Goal: Task Accomplishment & Management: Manage account settings

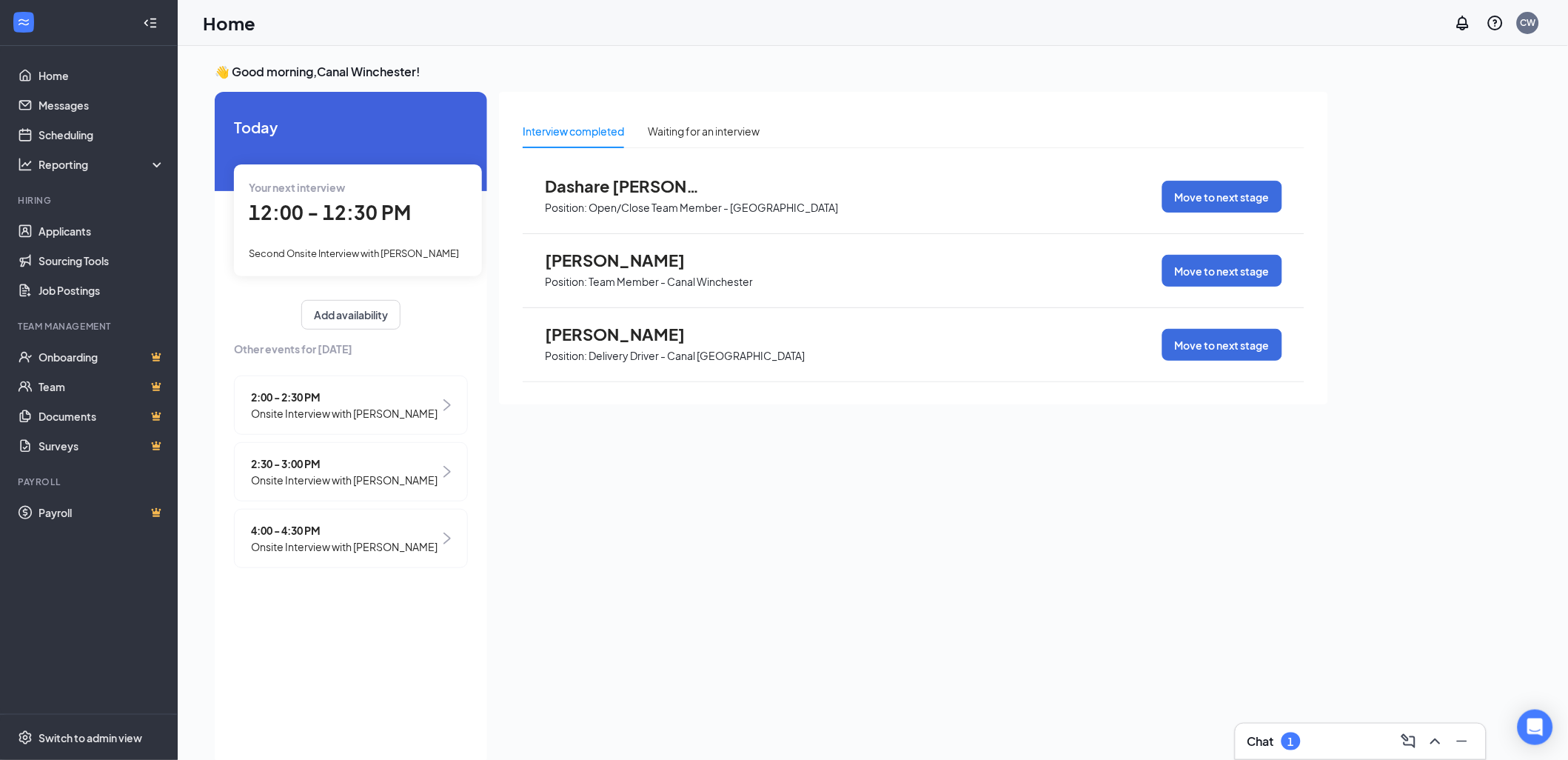
click at [375, 555] on span "Onsite Interview with [PERSON_NAME]" at bounding box center [345, 547] width 187 height 16
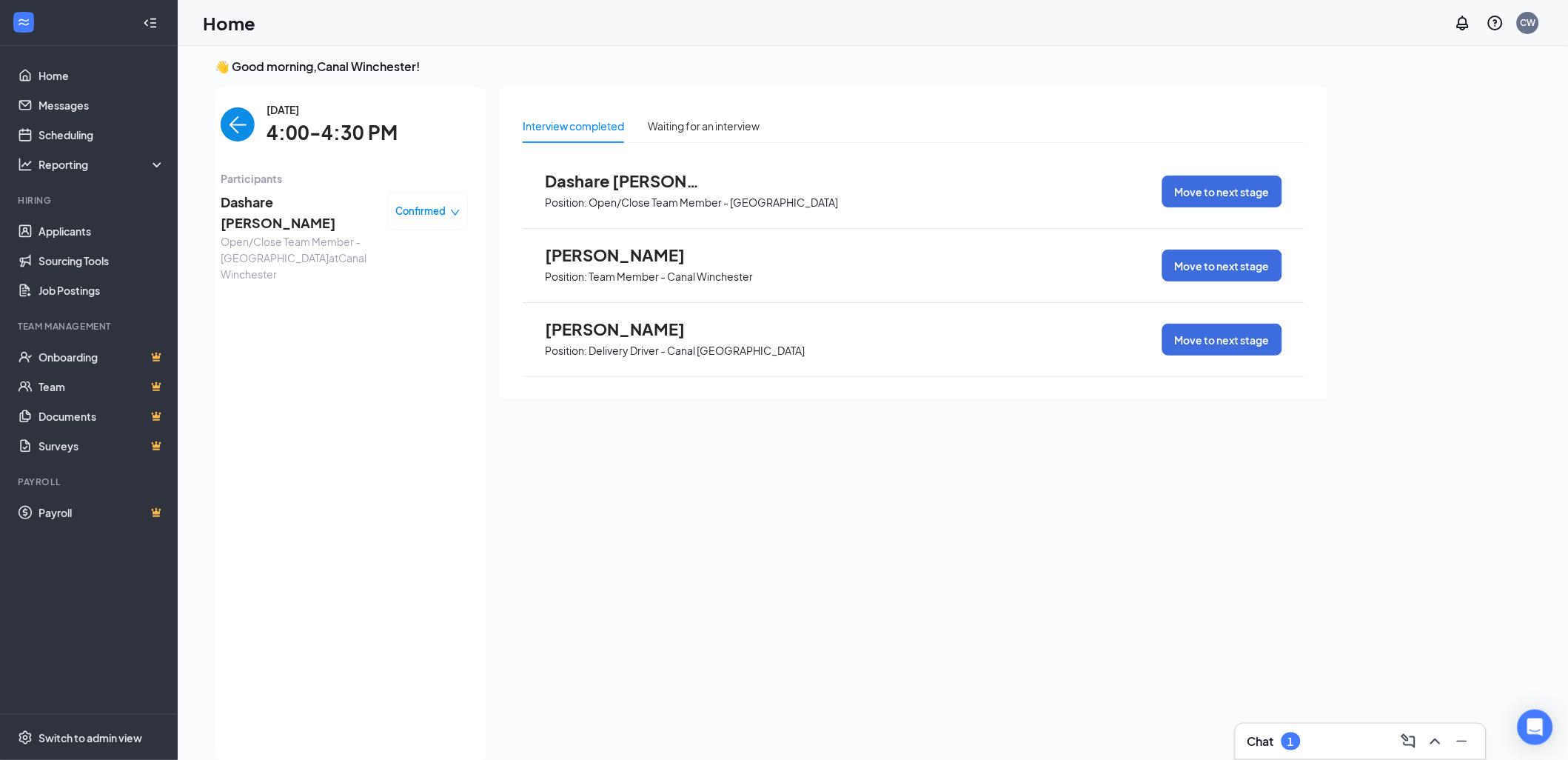
click at [434, 214] on span "Confirmed" at bounding box center [421, 211] width 50 height 15
click at [435, 214] on span "Confirmed" at bounding box center [421, 211] width 50 height 15
click at [293, 202] on span "Dashare [PERSON_NAME]" at bounding box center [298, 212] width 156 height 42
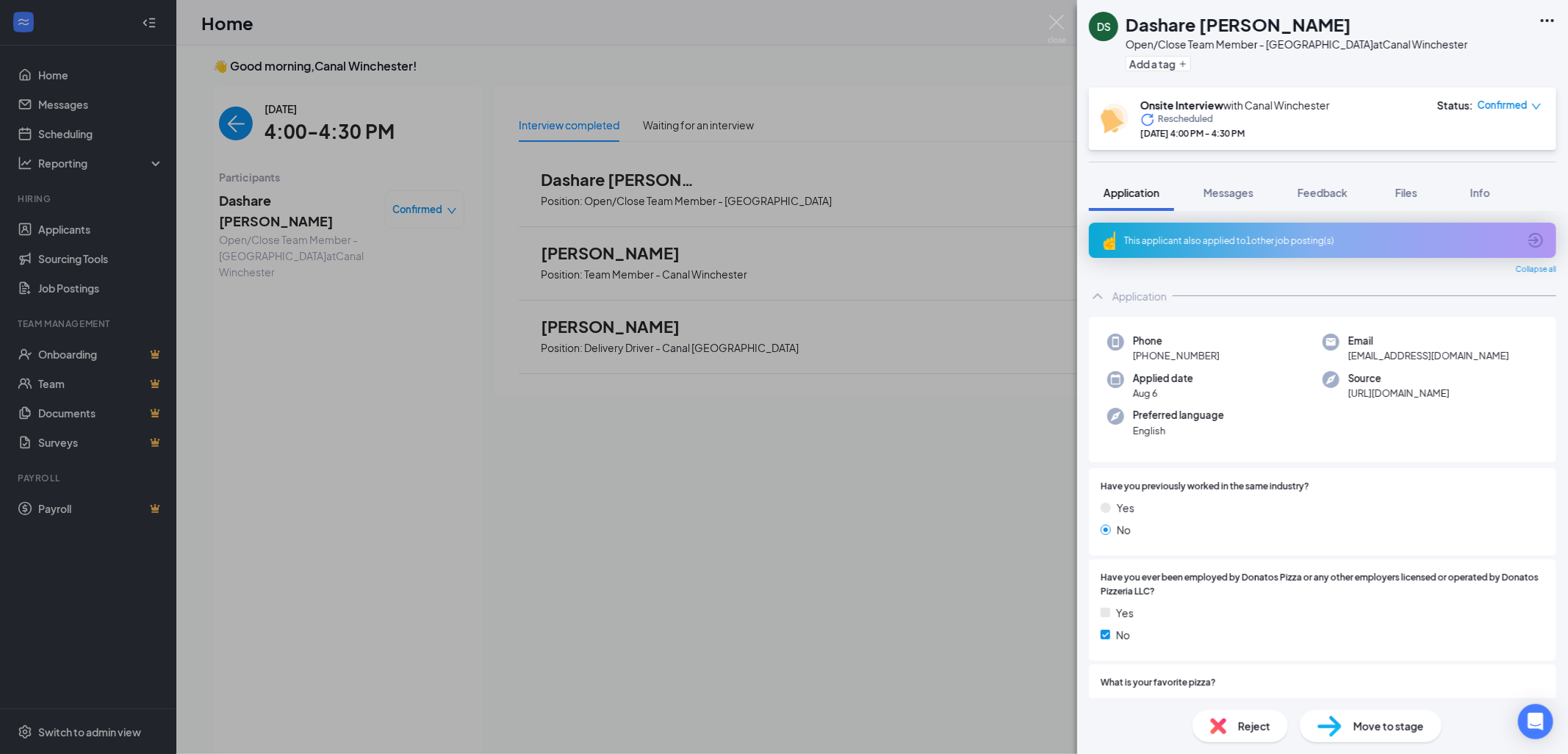
click at [1341, 724] on img at bounding box center [1330, 726] width 25 height 21
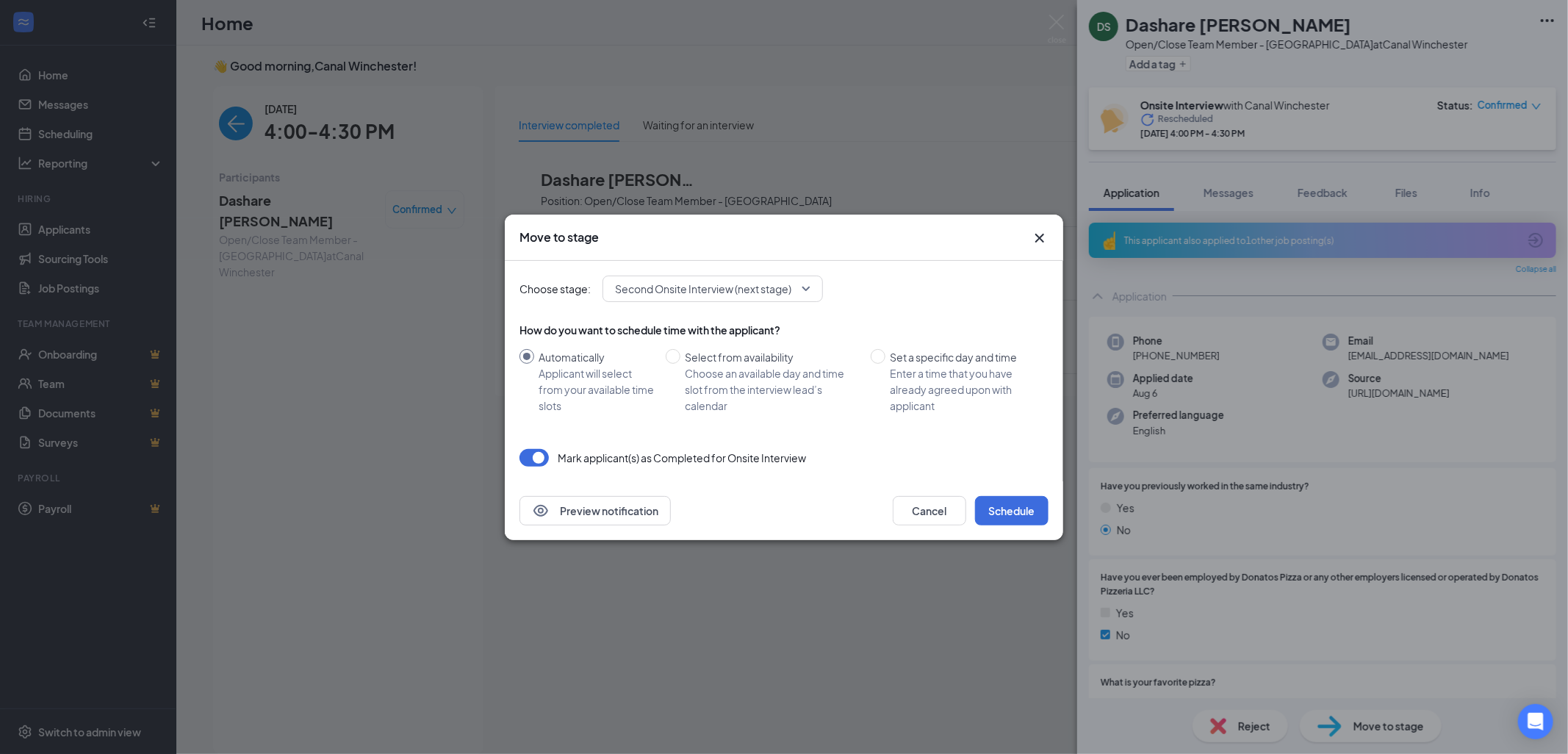
click at [773, 289] on span "Second Onsite Interview (next stage)" at bounding box center [703, 289] width 177 height 22
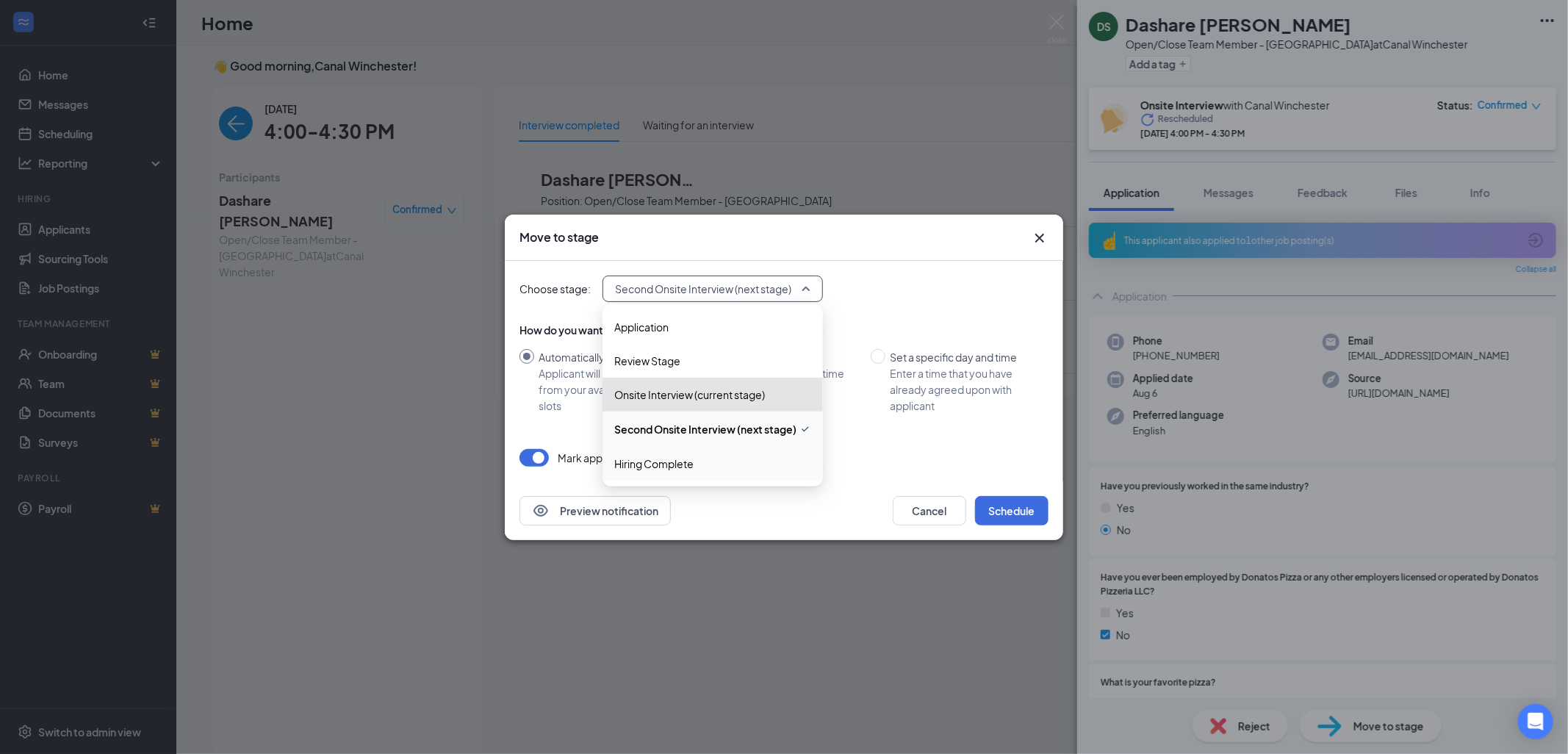
click at [663, 459] on span "Hiring Complete" at bounding box center [654, 463] width 79 height 16
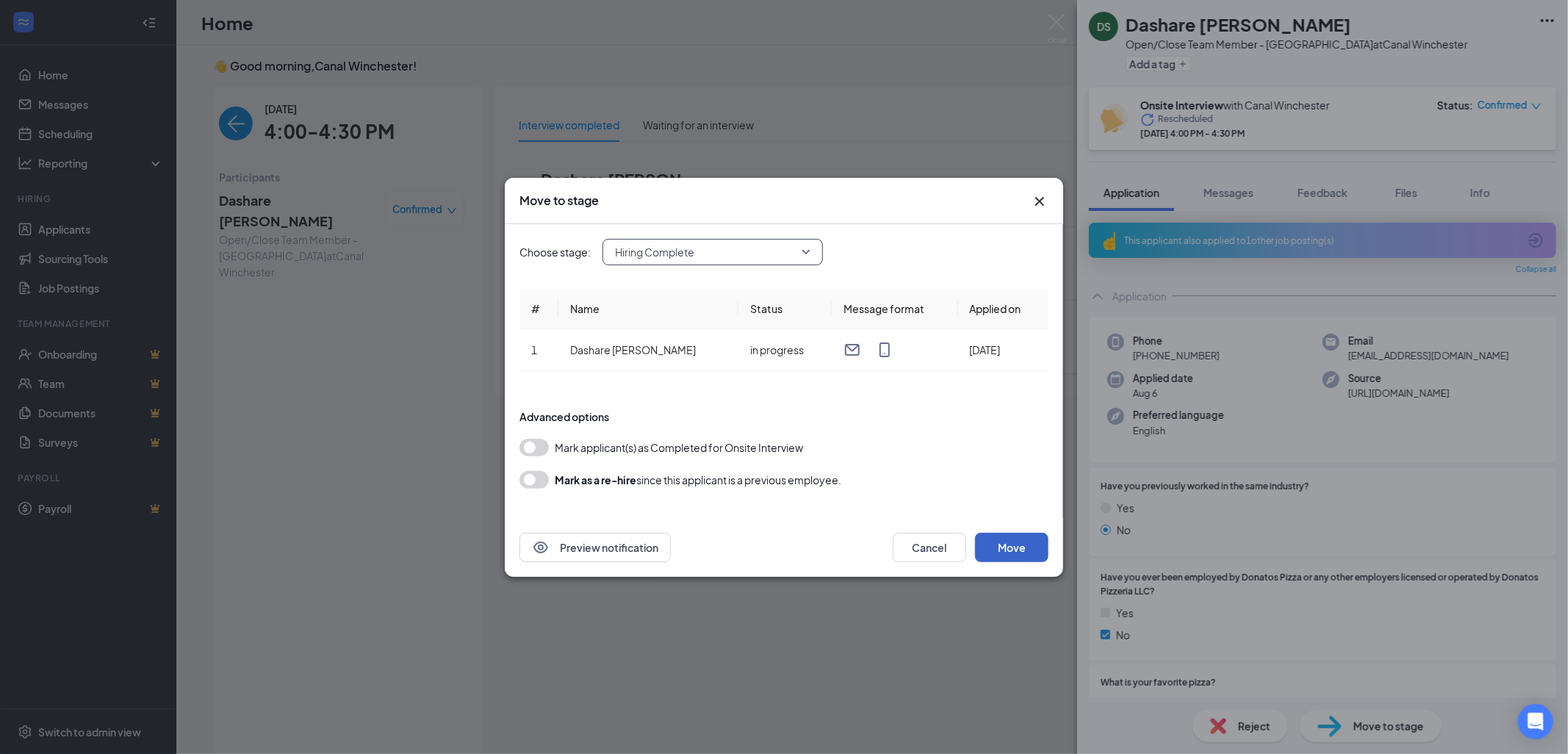
click at [1004, 550] on button "Move" at bounding box center [1011, 547] width 74 height 29
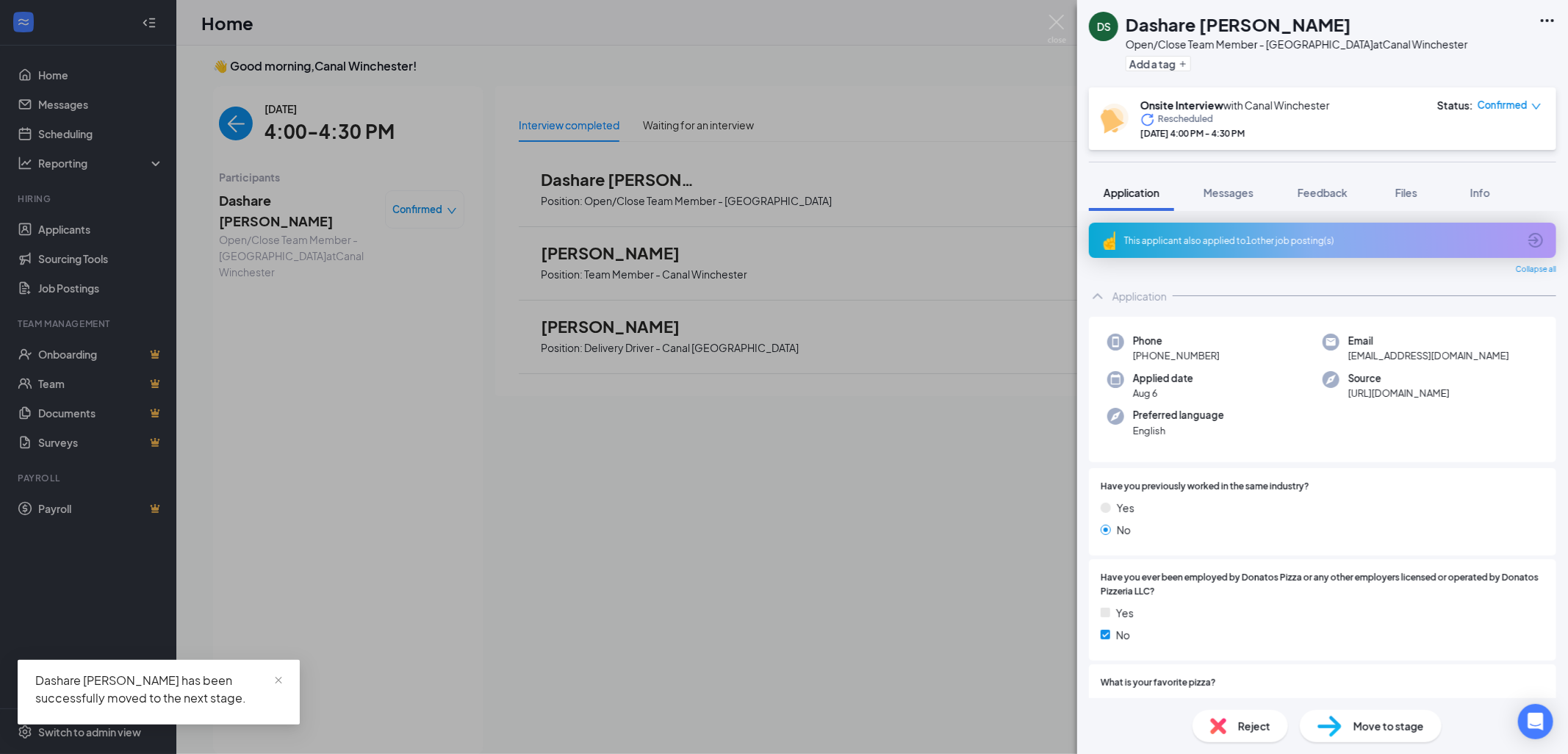
click at [300, 204] on div "DS Dashare [PERSON_NAME] Open/Close Team Member - Canal Winchester at [GEOGRAPH…" at bounding box center [784, 377] width 1568 height 754
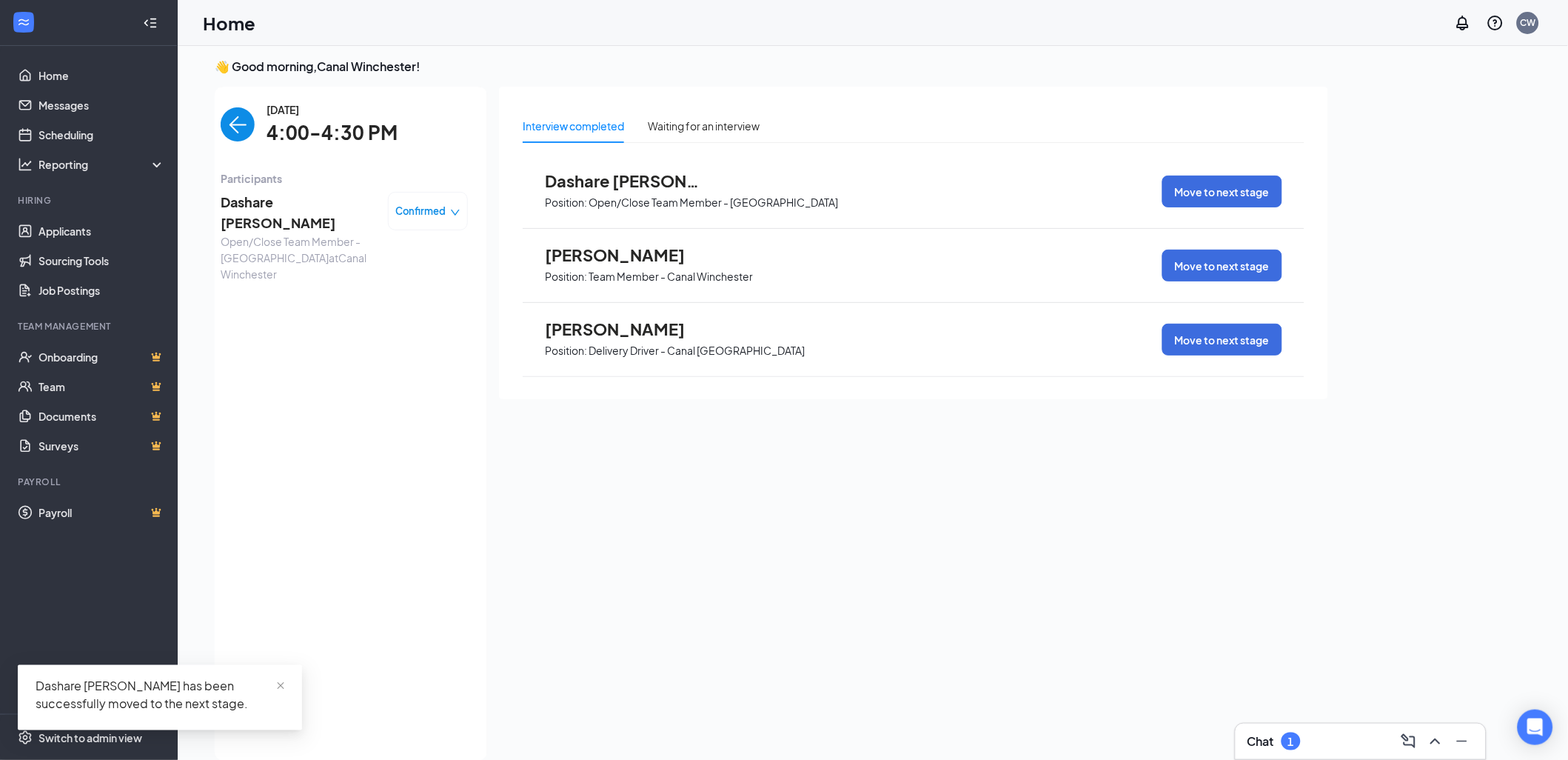
click at [302, 207] on span "Dashare [PERSON_NAME]" at bounding box center [298, 212] width 156 height 42
